Goal: Navigation & Orientation: Find specific page/section

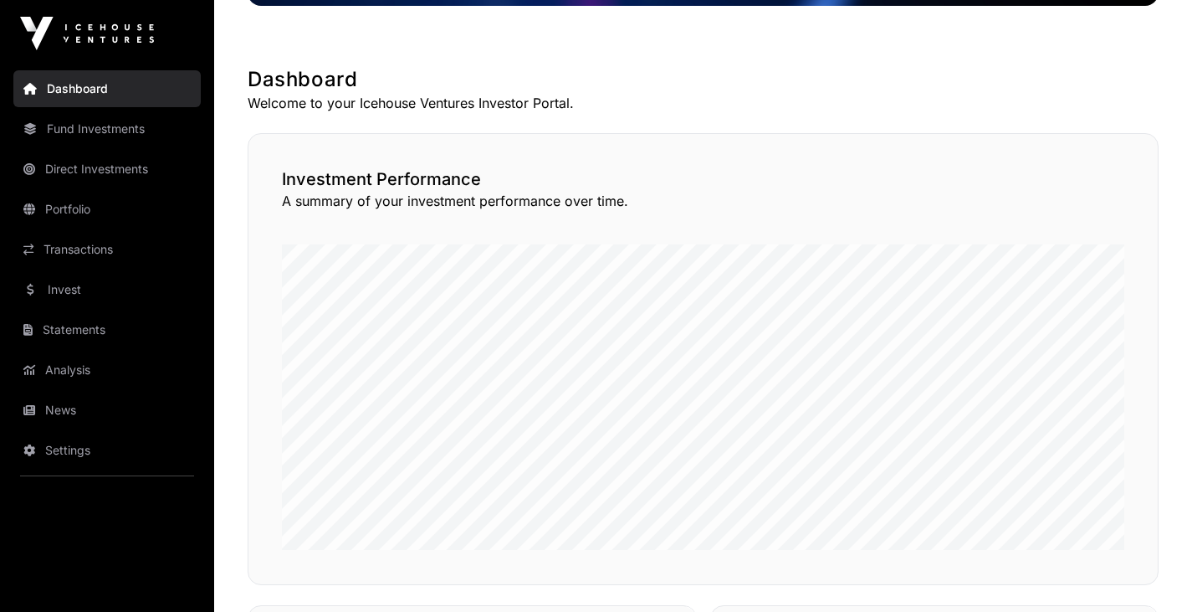
scroll to position [278, 0]
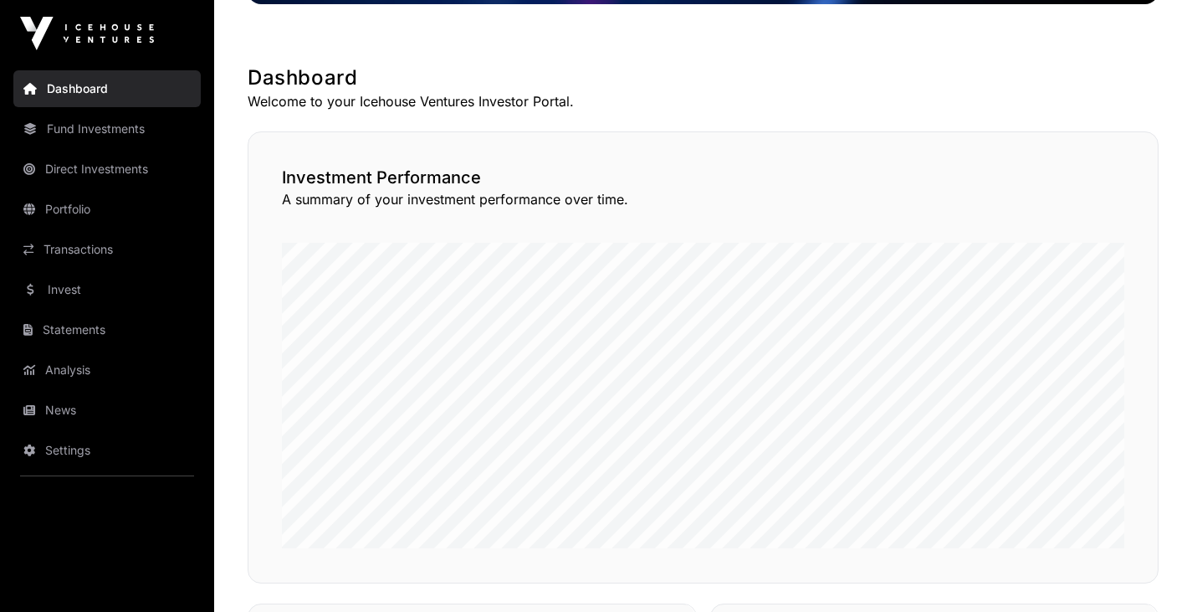
click at [111, 172] on link "Direct Investments" at bounding box center [106, 169] width 187 height 37
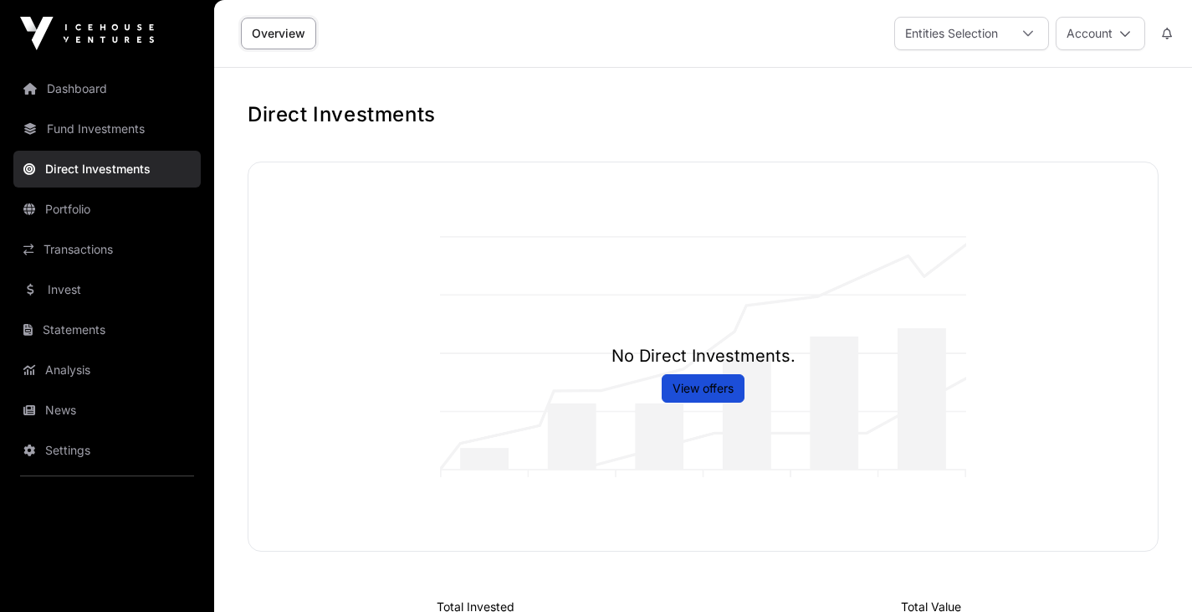
click at [109, 137] on link "Fund Investments" at bounding box center [106, 128] width 187 height 37
click at [73, 242] on link "Transactions" at bounding box center [106, 249] width 187 height 37
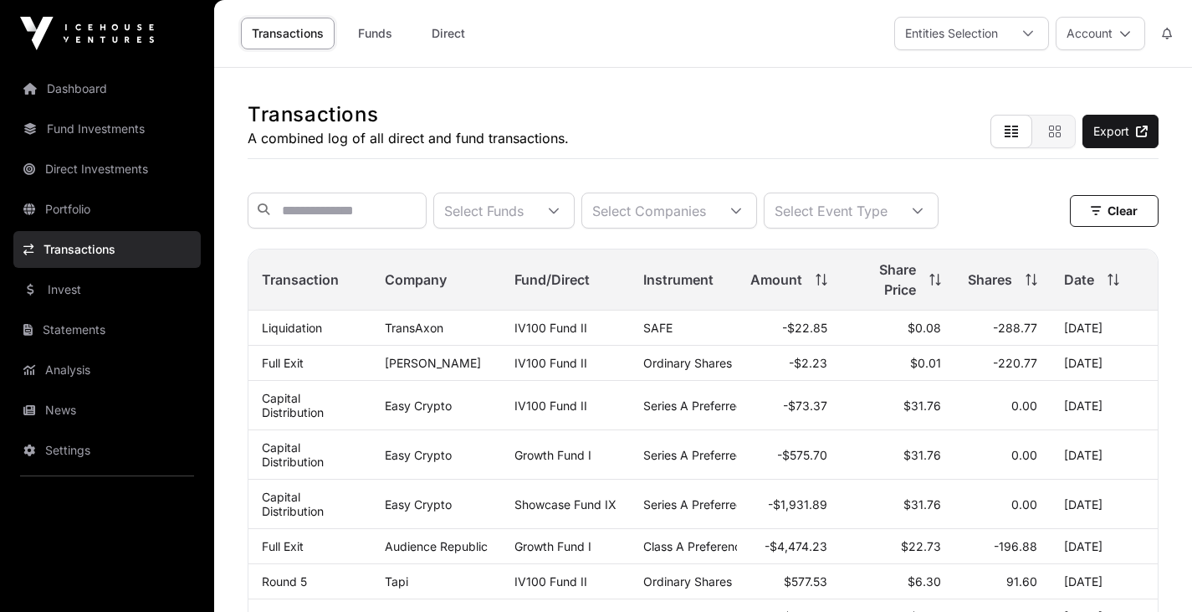
click at [61, 354] on link "Analysis" at bounding box center [106, 369] width 187 height 37
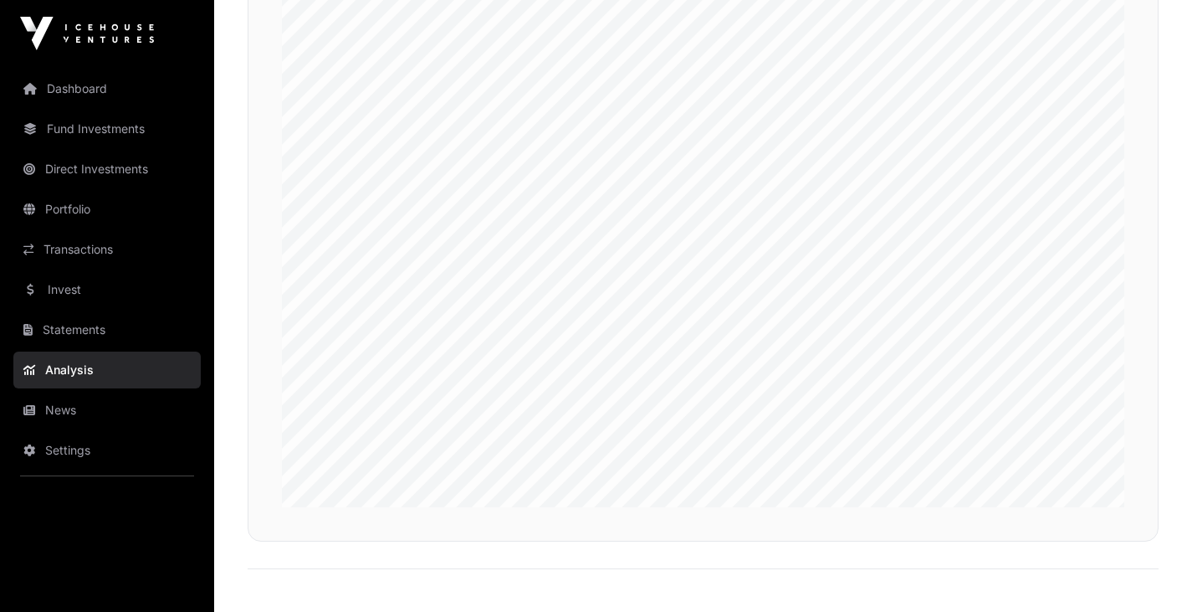
scroll to position [3911, 0]
click at [107, 95] on link "Dashboard" at bounding box center [106, 88] width 187 height 37
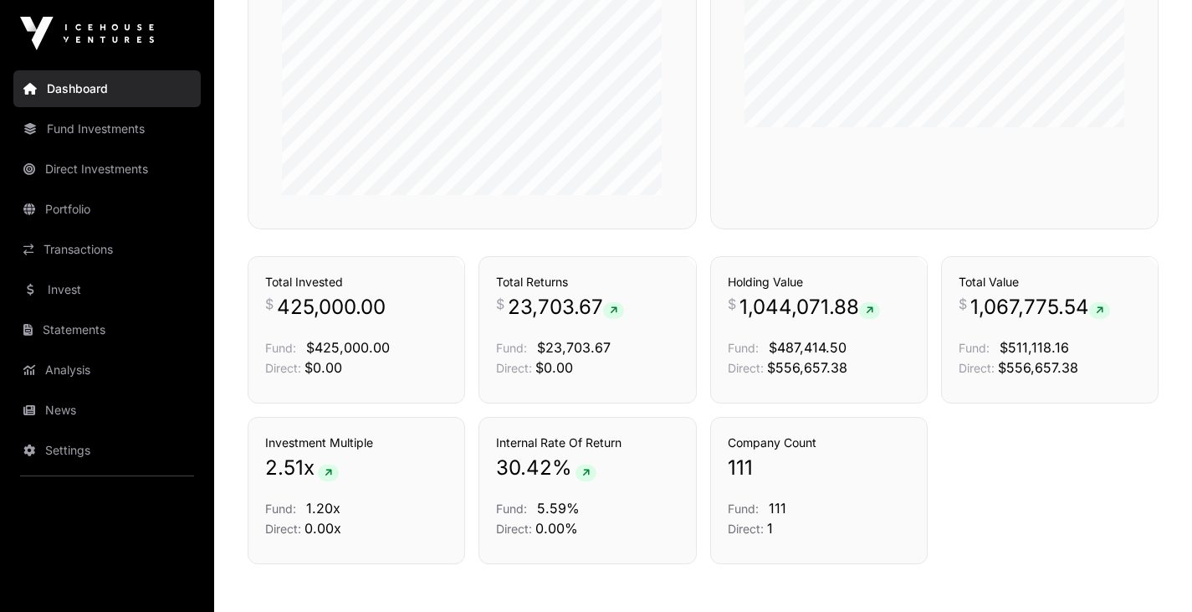
scroll to position [1039, 0]
click at [586, 467] on icon at bounding box center [586, 472] width 8 height 10
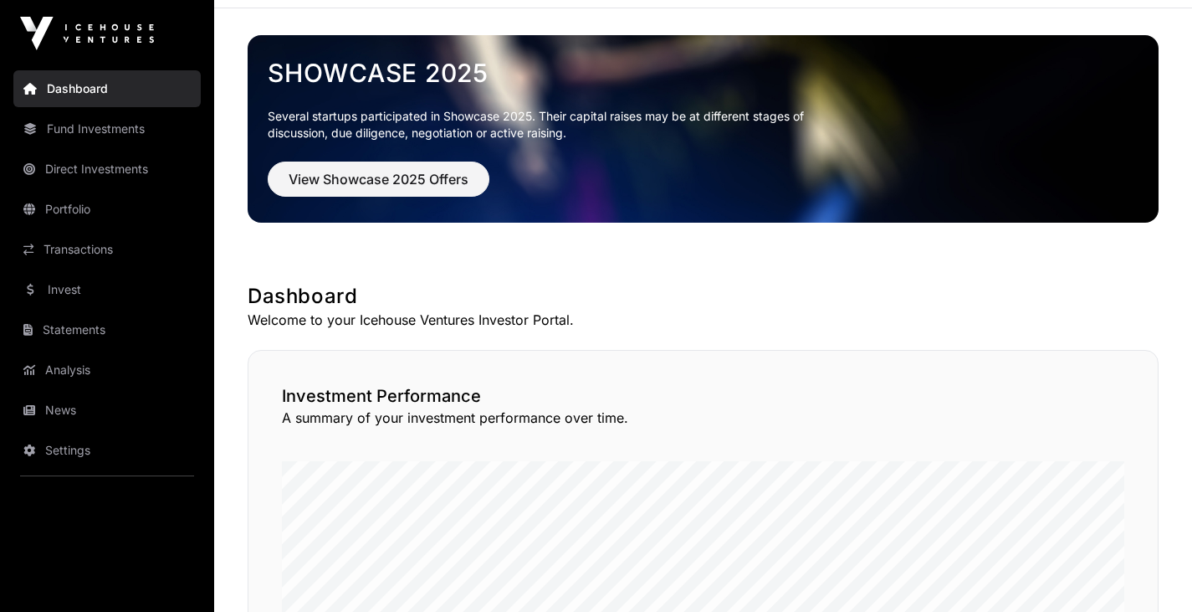
scroll to position [0, 0]
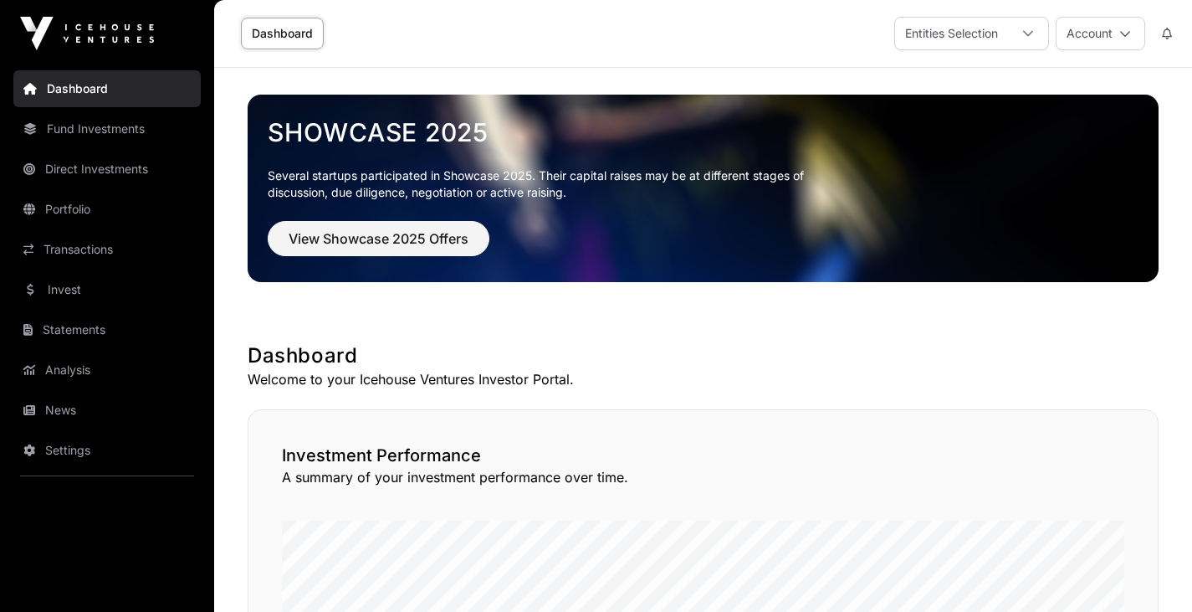
click at [1142, 33] on button "Account" at bounding box center [1101, 33] width 90 height 33
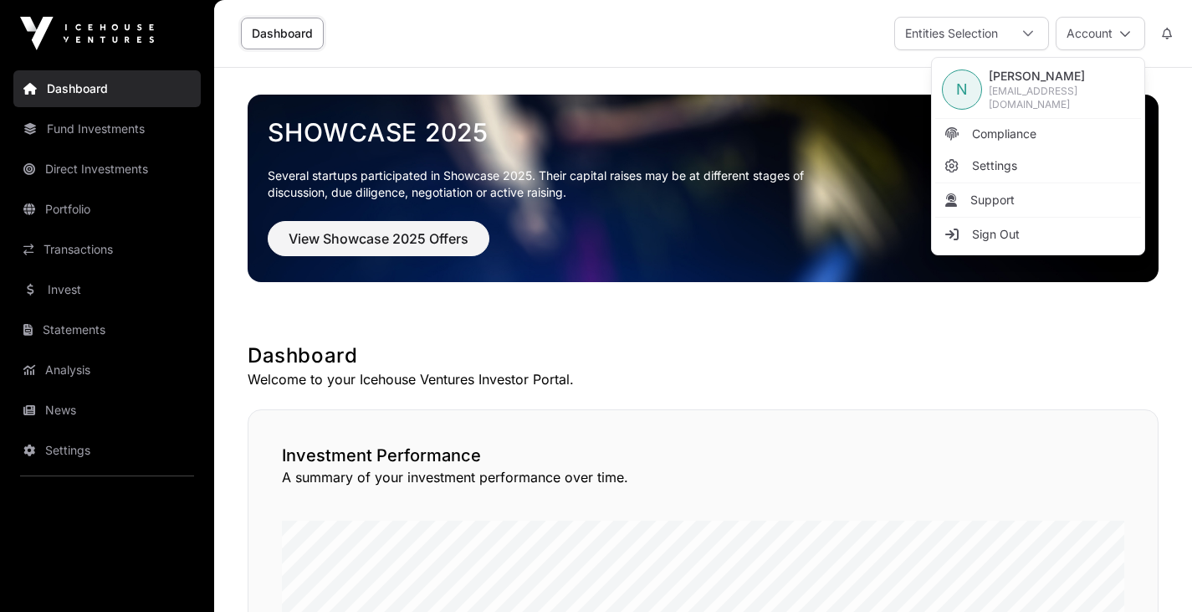
click at [1028, 221] on link "Sign Out" at bounding box center [1039, 234] width 206 height 30
